Goal: Use online tool/utility

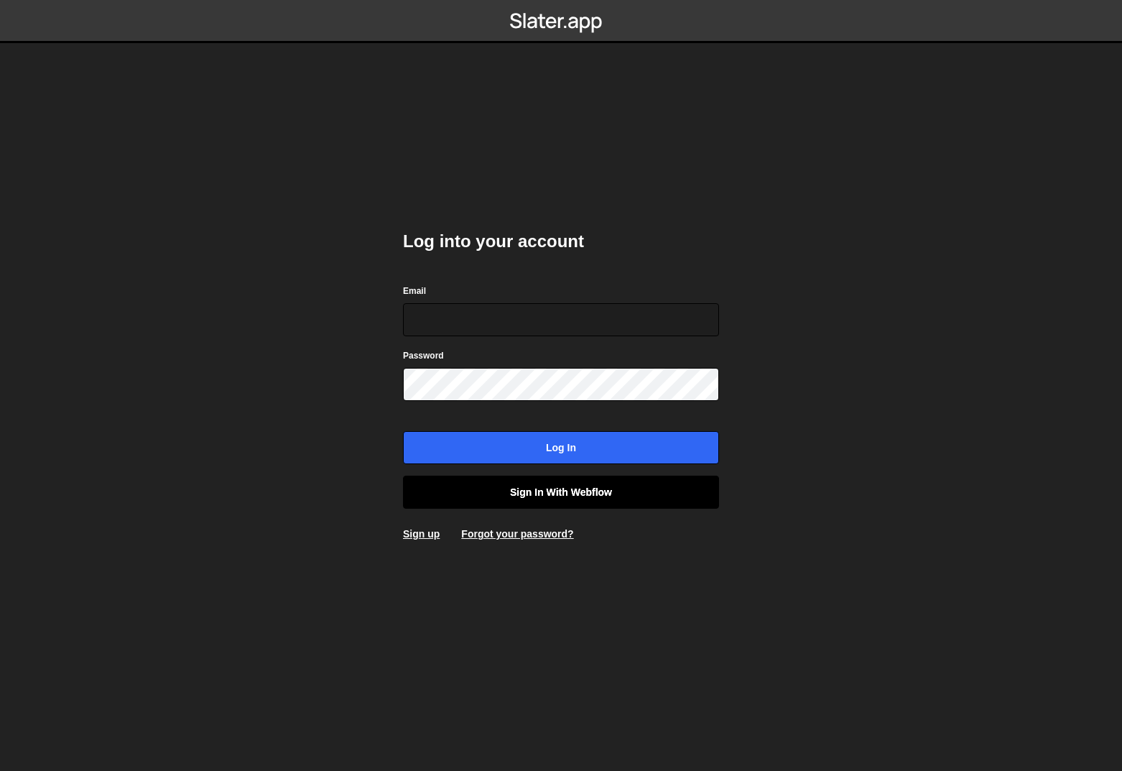
click at [544, 491] on link "Sign in with Webflow" at bounding box center [561, 491] width 316 height 33
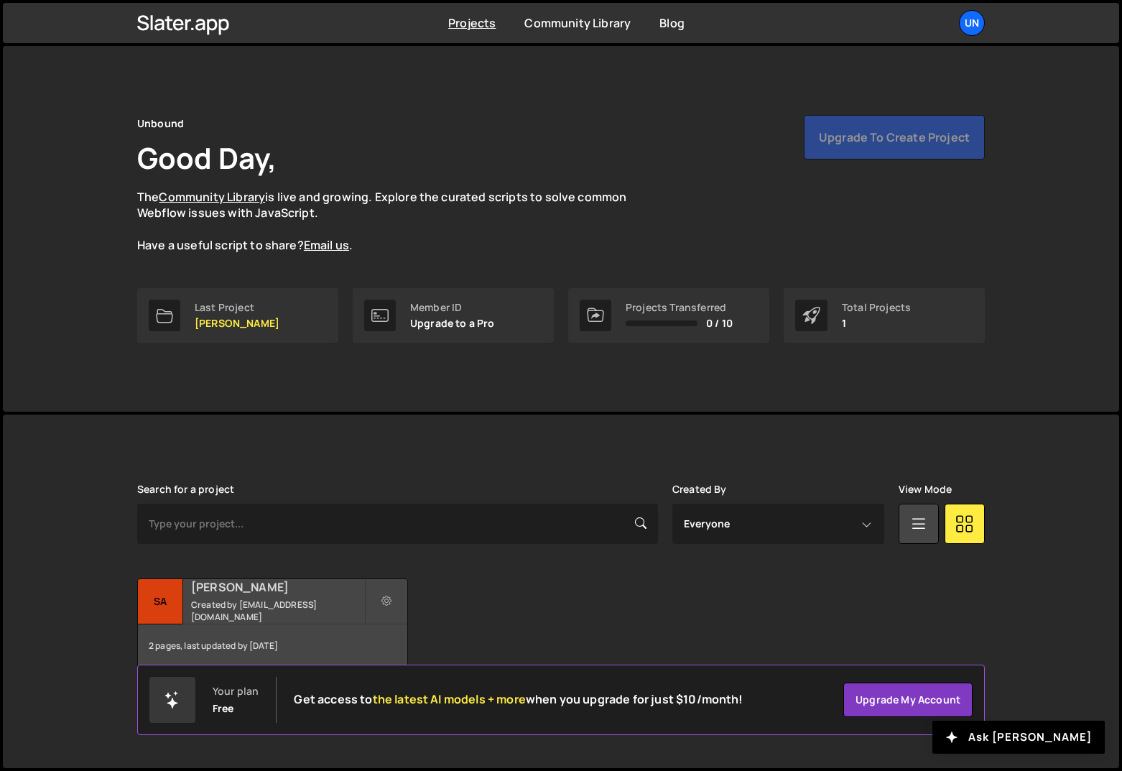
click at [282, 603] on small "Created by gabo@unboundcollective.com" at bounding box center [277, 610] width 173 height 24
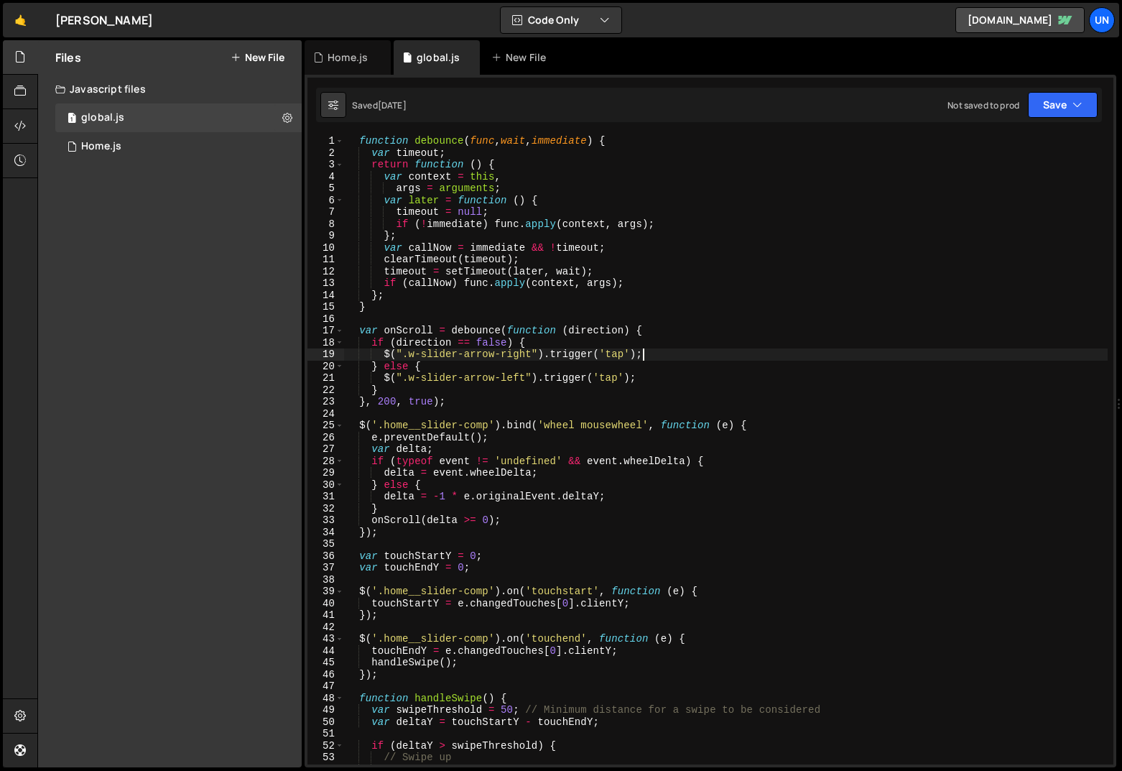
click at [828, 360] on div "function debounce ( func , wait , immediate ) { var timeout ; return function (…" at bounding box center [725, 461] width 763 height 653
type textarea "}"
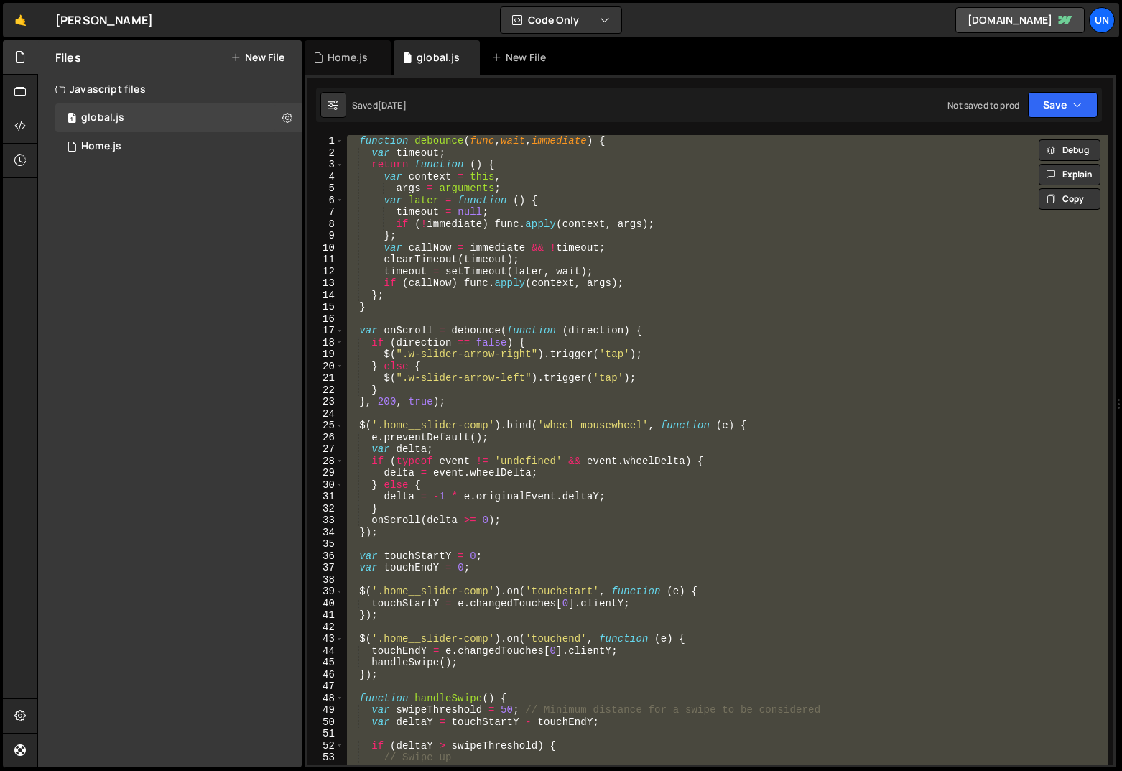
scroll to position [391, 0]
